Goal: Find specific page/section

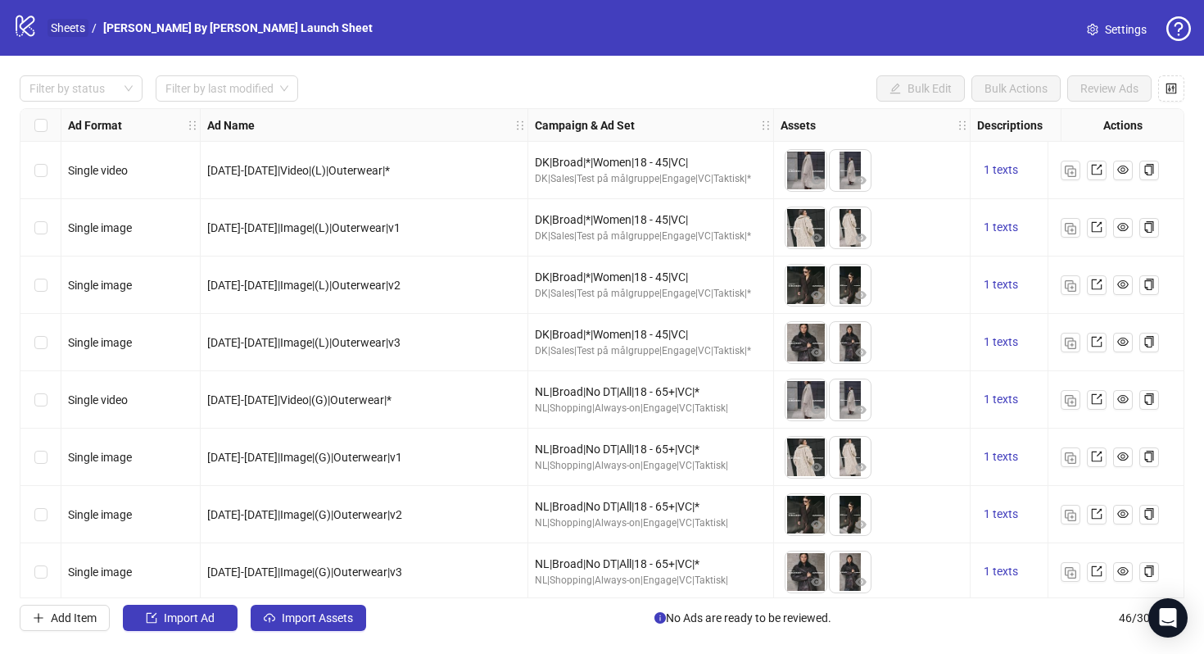
click at [63, 25] on link "Sheets" at bounding box center [68, 28] width 41 height 18
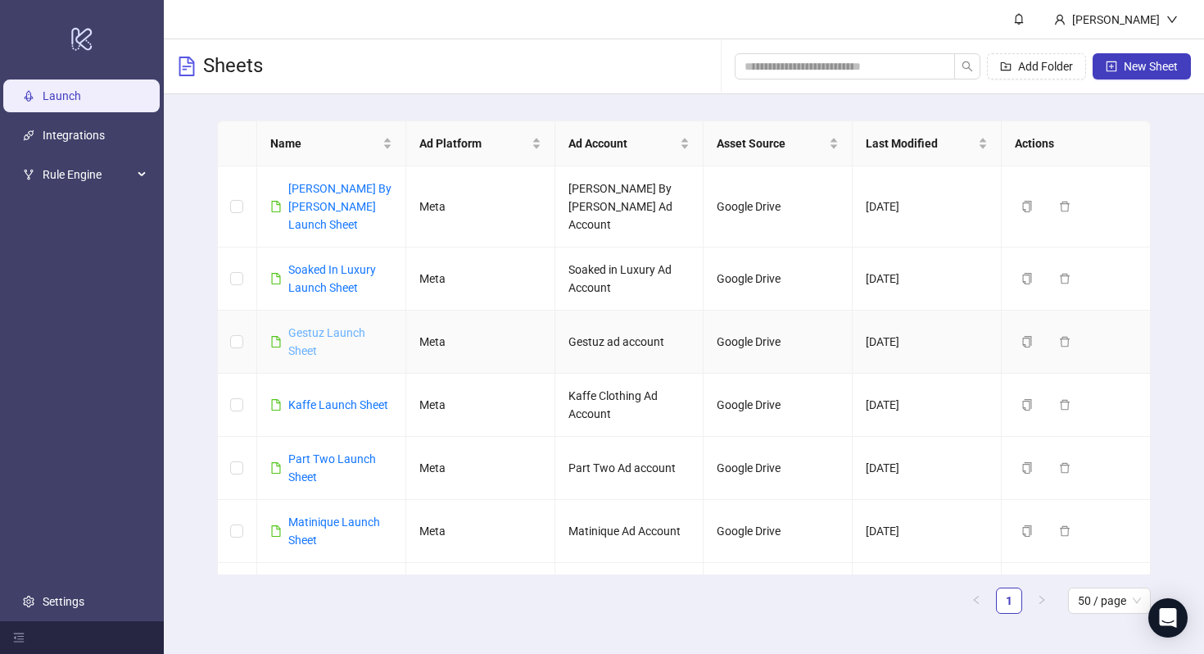
click at [308, 326] on link "Gestuz Launch Sheet" at bounding box center [326, 341] width 77 height 31
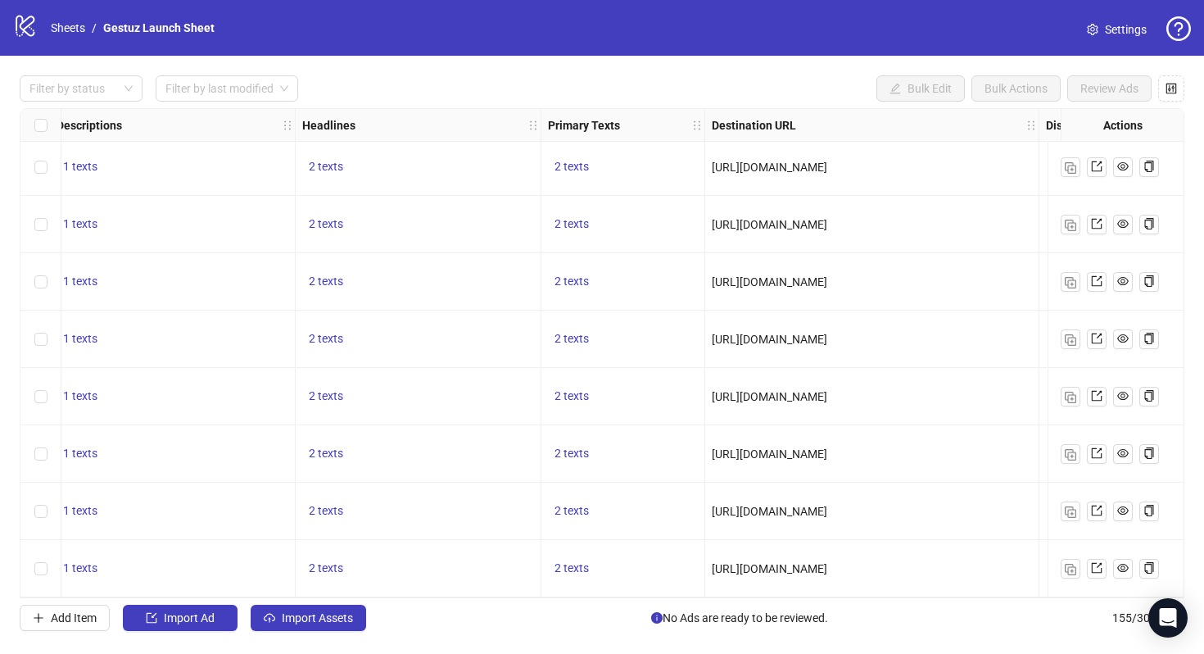
scroll to position [8440, 918]
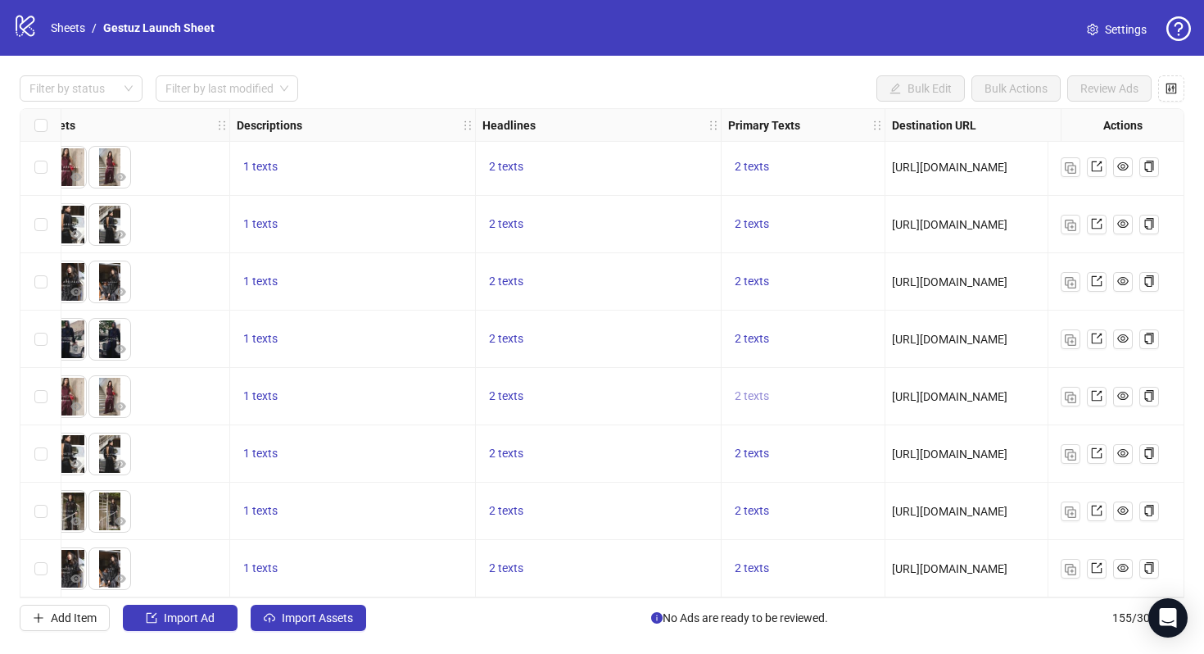
click at [755, 389] on span "2 texts" at bounding box center [752, 395] width 34 height 13
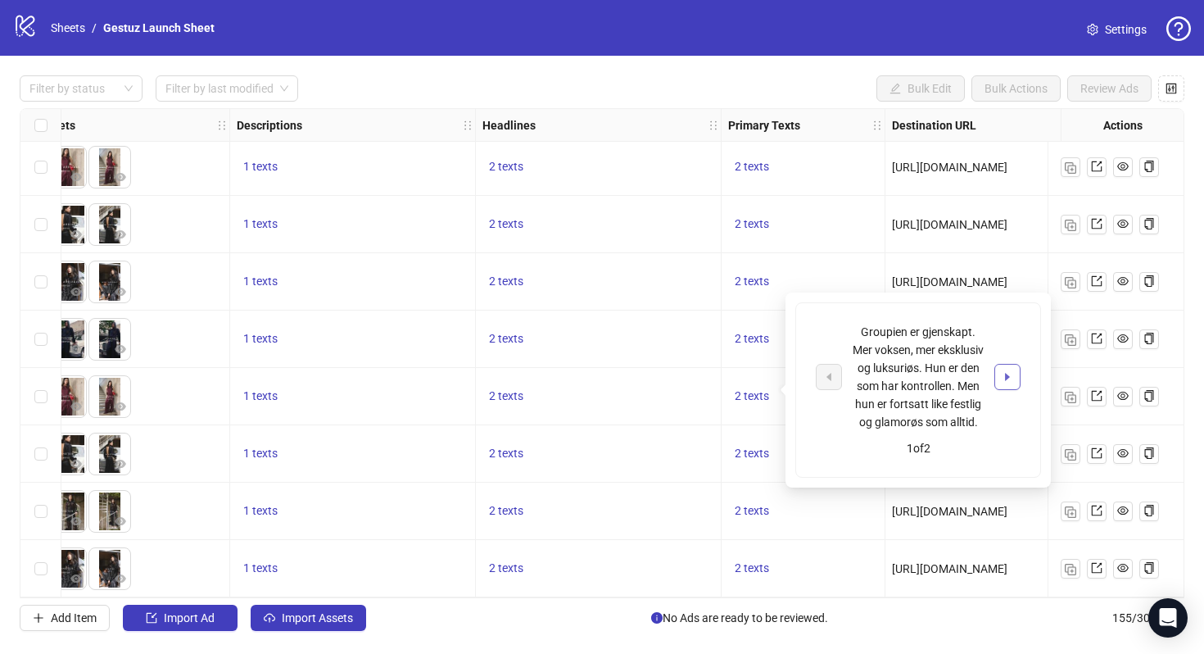
click at [1005, 374] on icon "caret-right" at bounding box center [1007, 377] width 5 height 8
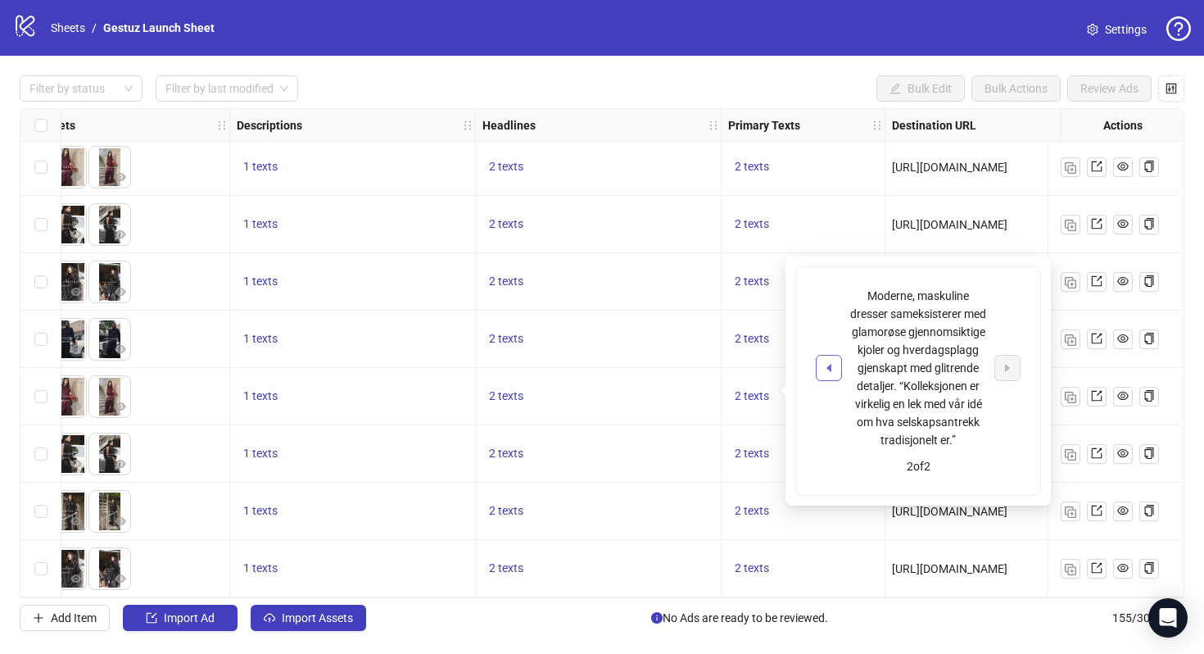
click at [829, 372] on icon "caret-left" at bounding box center [829, 368] width 5 height 8
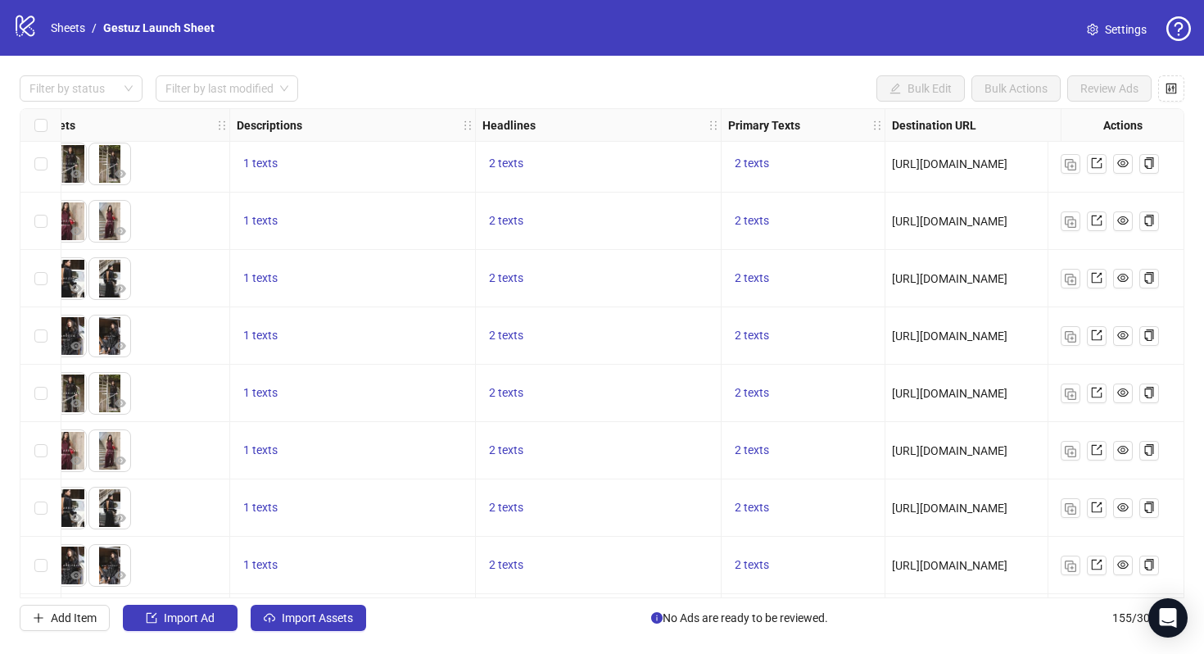
scroll to position [8015, 918]
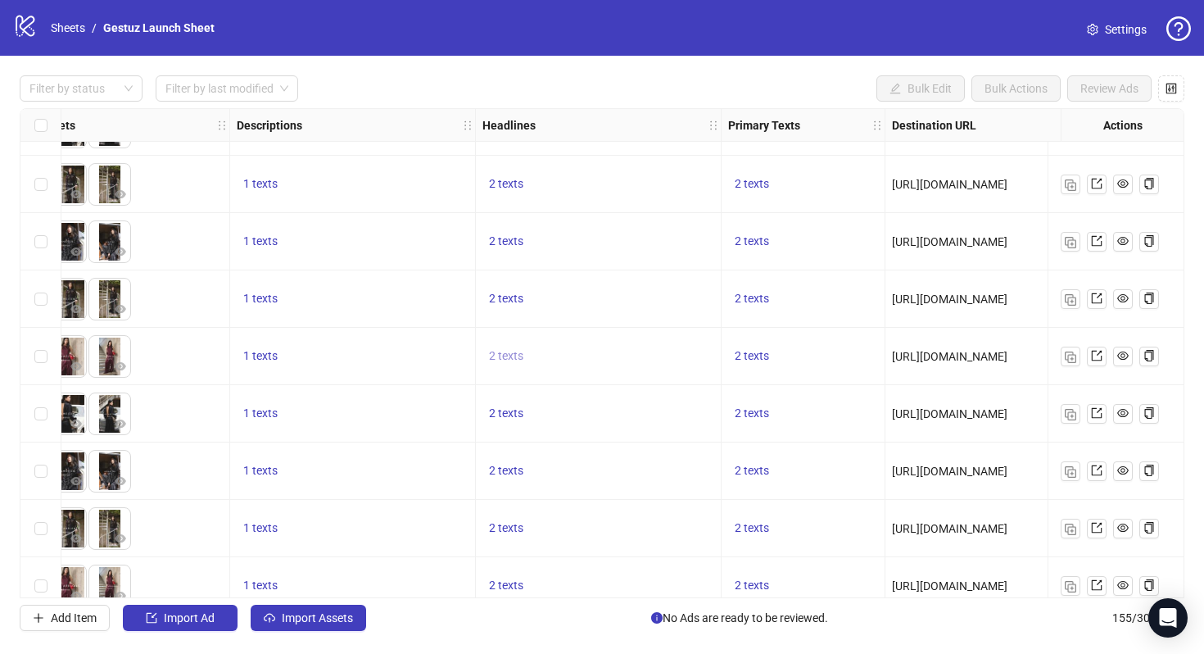
click at [515, 352] on span "2 texts" at bounding box center [506, 355] width 34 height 13
click at [764, 347] on icon "caret-right" at bounding box center [761, 343] width 11 height 11
click at [583, 345] on icon "caret-left" at bounding box center [583, 343] width 11 height 11
click at [619, 285] on div "2 texts" at bounding box center [599, 298] width 246 height 57
click at [750, 353] on span "2 texts" at bounding box center [752, 355] width 34 height 13
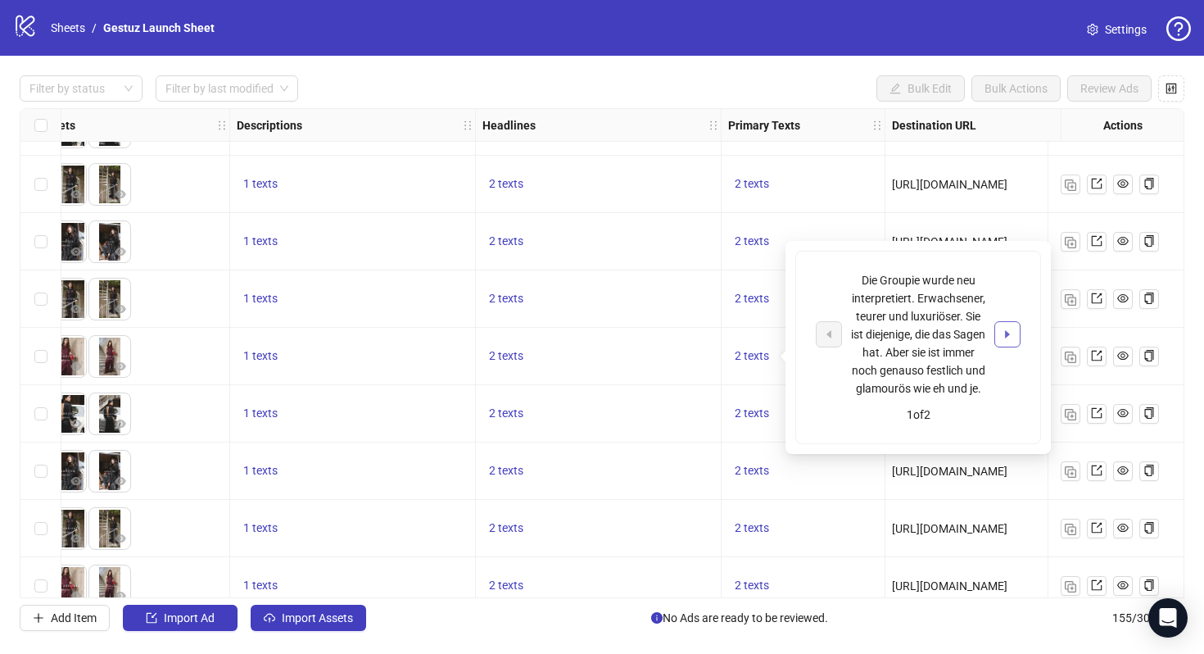
click at [1002, 340] on icon "caret-right" at bounding box center [1007, 334] width 11 height 11
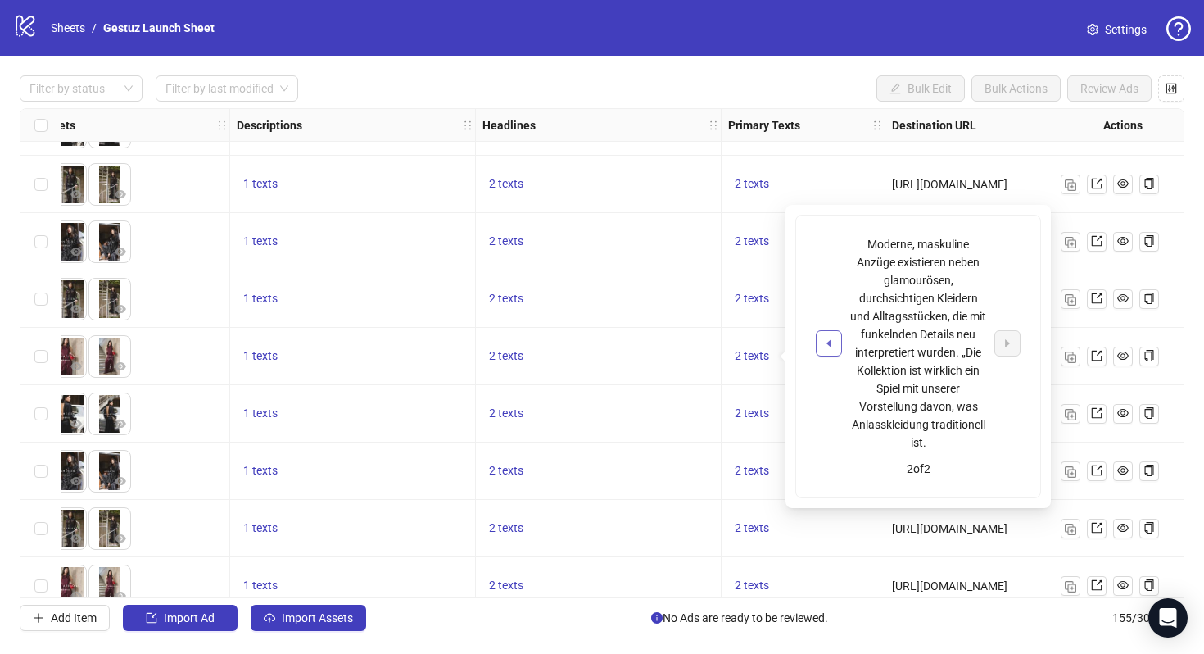
click at [834, 345] on icon "caret-left" at bounding box center [828, 343] width 11 height 11
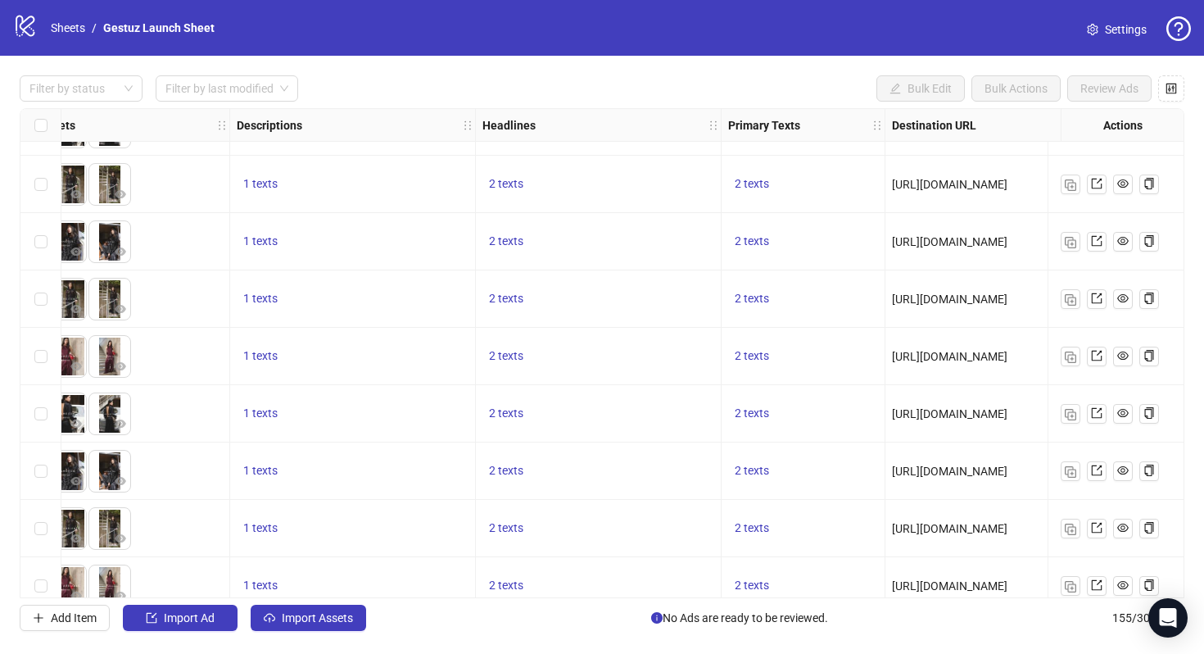
click at [684, 349] on div "2 texts" at bounding box center [599, 357] width 232 height 20
